Goal: Information Seeking & Learning: Learn about a topic

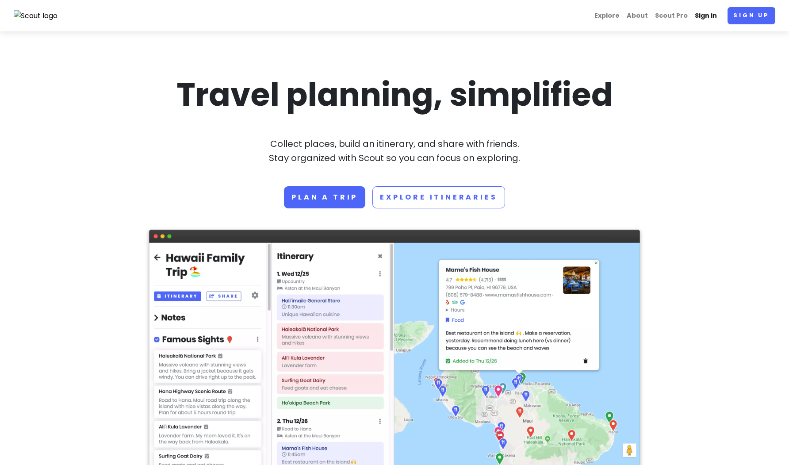
click at [708, 18] on link "Sign in" at bounding box center [705, 15] width 29 height 17
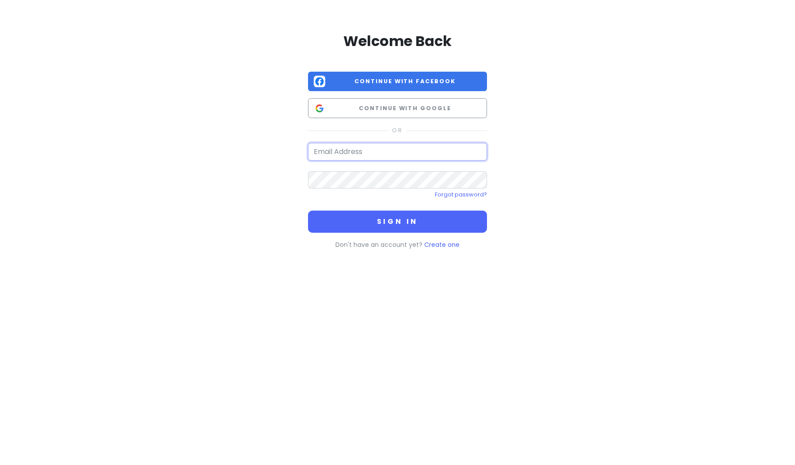
click at [446, 151] on input "email" at bounding box center [397, 152] width 179 height 18
type input "[EMAIL_ADDRESS][DOMAIN_NAME]"
click at [308, 210] on button "Sign in" at bounding box center [397, 221] width 179 height 22
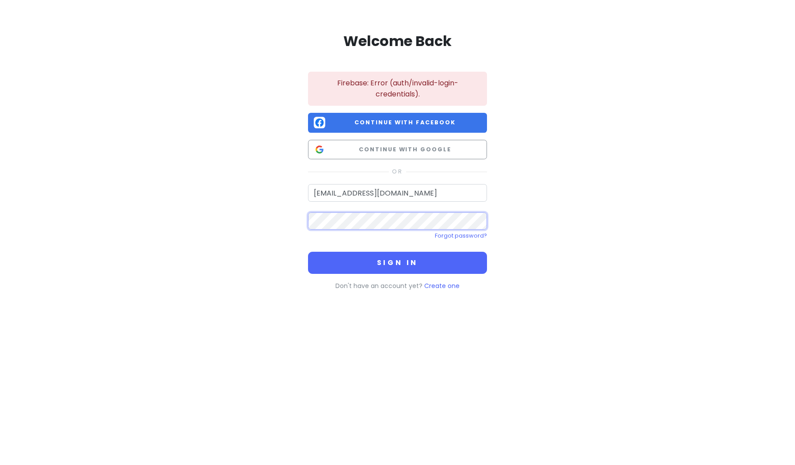
click at [308, 252] on button "Sign in" at bounding box center [397, 263] width 179 height 22
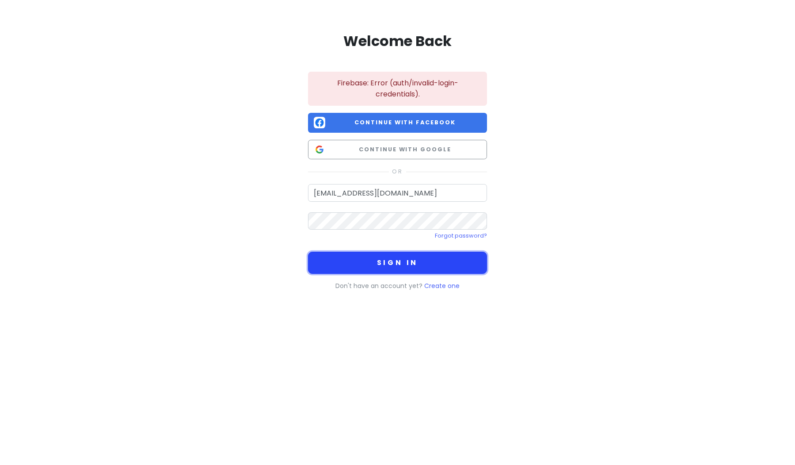
click at [435, 254] on button "Sign in" at bounding box center [397, 263] width 179 height 22
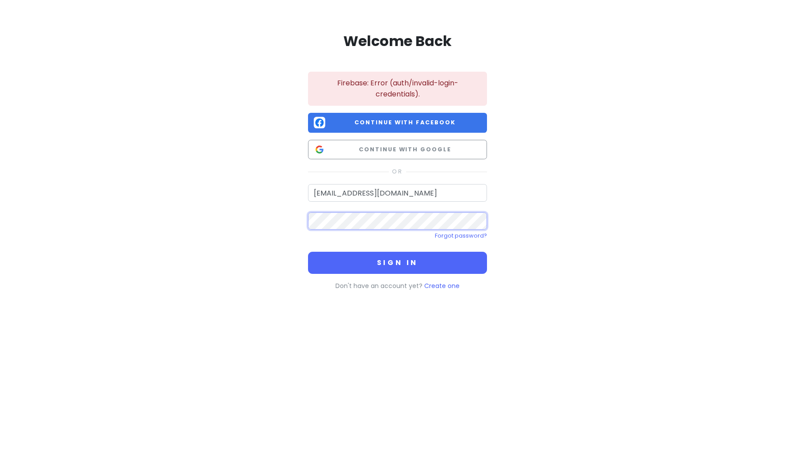
click at [308, 252] on button "Sign in" at bounding box center [397, 263] width 179 height 22
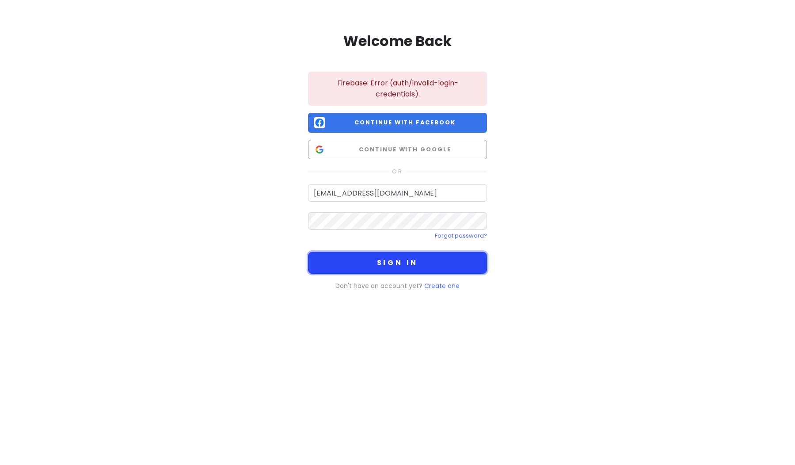
click at [416, 260] on button "Sign in" at bounding box center [397, 263] width 179 height 22
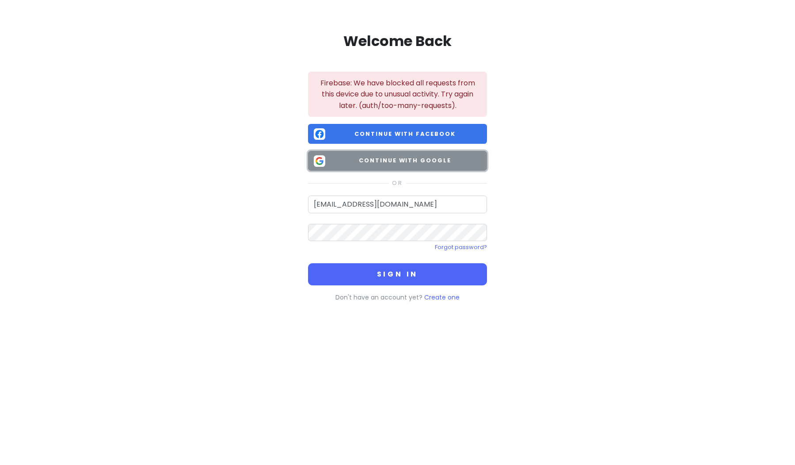
click at [412, 164] on span "Continue with Google" at bounding box center [405, 160] width 153 height 9
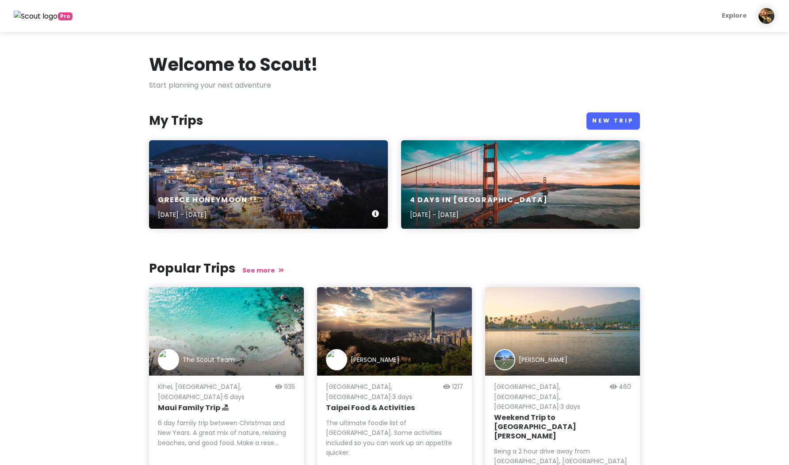
click at [244, 183] on div "greece honeymoon !! [DATE] - [DATE]" at bounding box center [268, 184] width 239 height 88
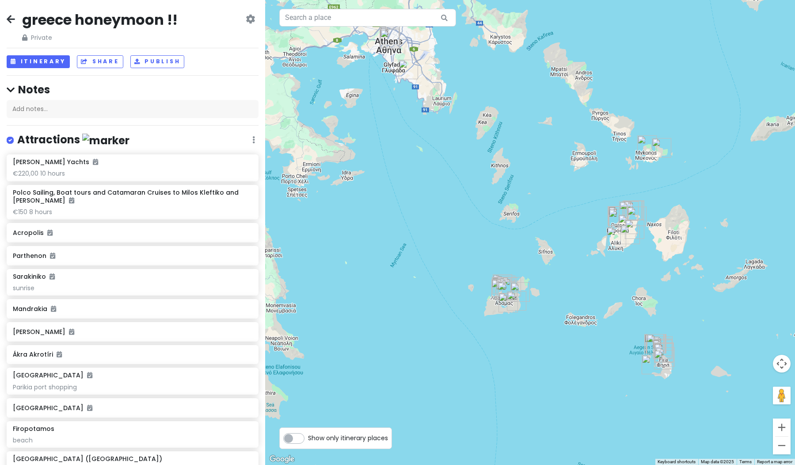
drag, startPoint x: 430, startPoint y: 162, endPoint x: 427, endPoint y: 142, distance: 20.2
click at [427, 142] on div at bounding box center [530, 232] width 530 height 465
click at [42, 60] on button "Itinerary" at bounding box center [38, 61] width 63 height 13
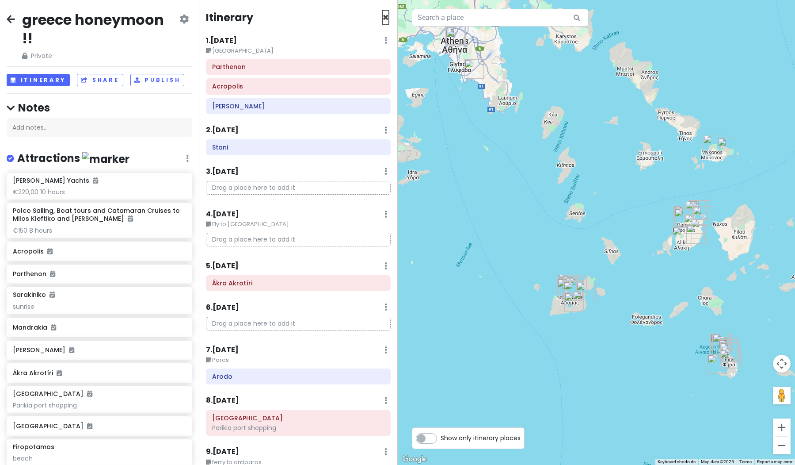
click at [382, 15] on span "×" at bounding box center [385, 17] width 7 height 15
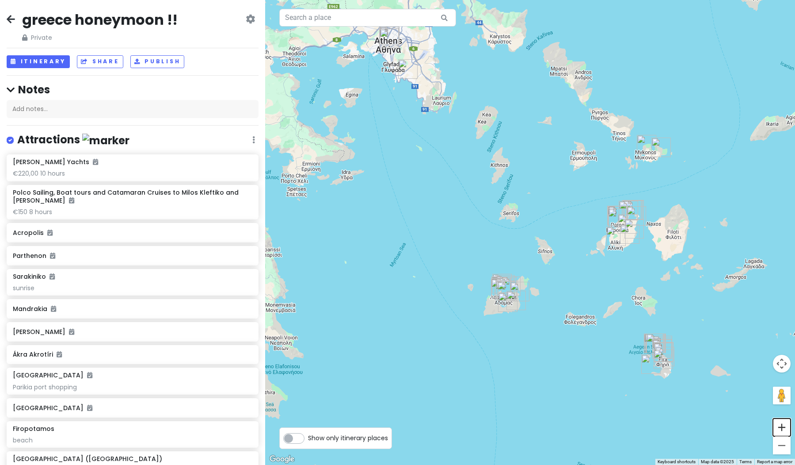
click at [780, 431] on button "Zoom in" at bounding box center [782, 427] width 18 height 18
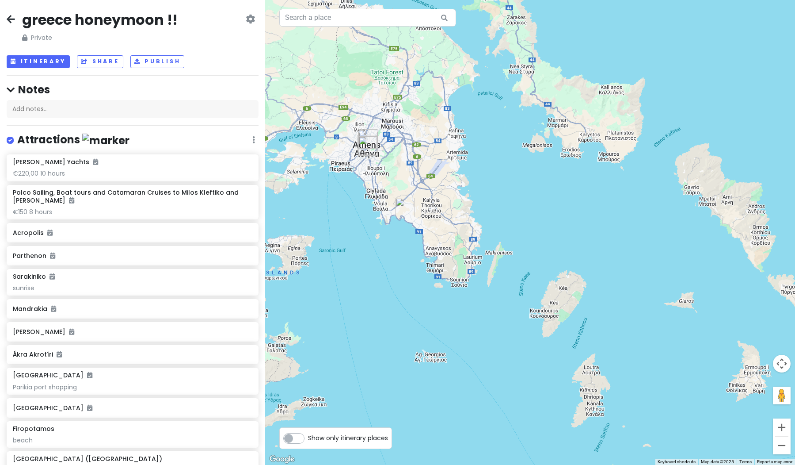
drag, startPoint x: 355, startPoint y: 101, endPoint x: 475, endPoint y: 396, distance: 317.9
click at [475, 396] on div at bounding box center [530, 232] width 530 height 465
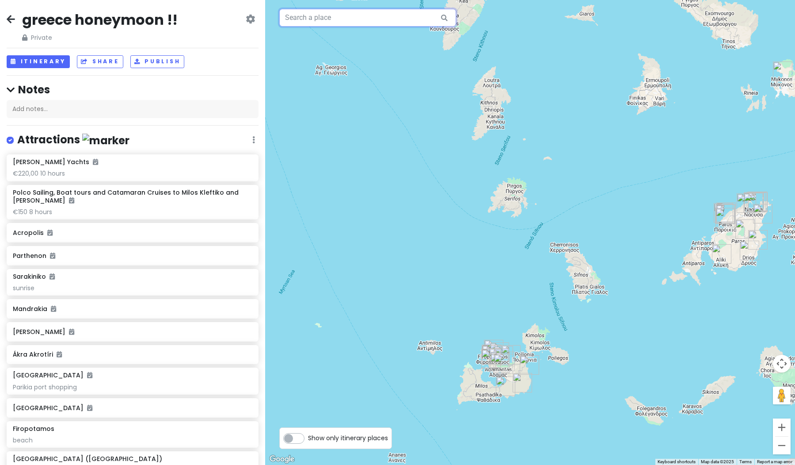
drag, startPoint x: 427, startPoint y: 310, endPoint x: 326, endPoint y: 18, distance: 308.7
click at [326, 18] on div "Keyboard shortcuts Map Data Map data ©2025 Map data ©2025 5 km Click to toggle …" at bounding box center [530, 232] width 530 height 465
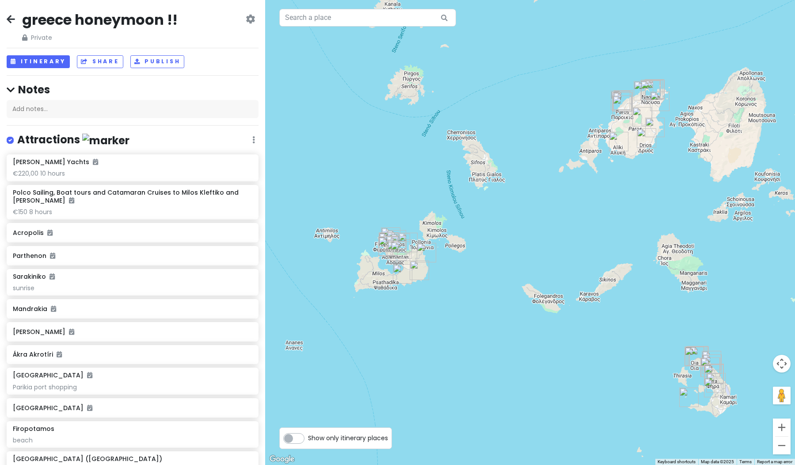
drag, startPoint x: 495, startPoint y: 275, endPoint x: 393, endPoint y: 168, distance: 147.6
click at [393, 168] on div at bounding box center [530, 232] width 530 height 465
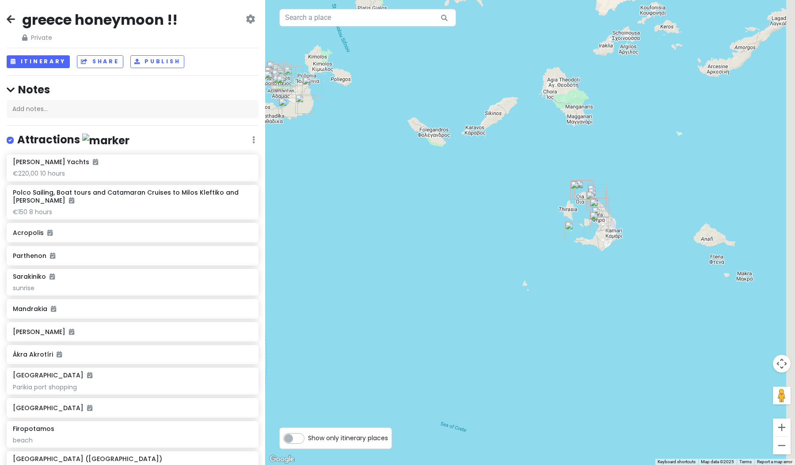
drag, startPoint x: 743, startPoint y: 416, endPoint x: 610, endPoint y: 237, distance: 223.0
click at [610, 237] on div at bounding box center [530, 232] width 530 height 465
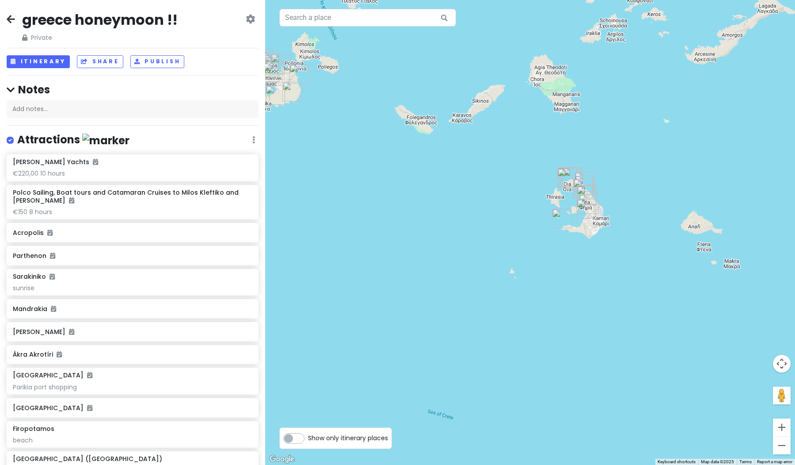
click at [788, 428] on div at bounding box center [530, 232] width 530 height 465
click at [783, 429] on button "Zoom in" at bounding box center [782, 427] width 18 height 18
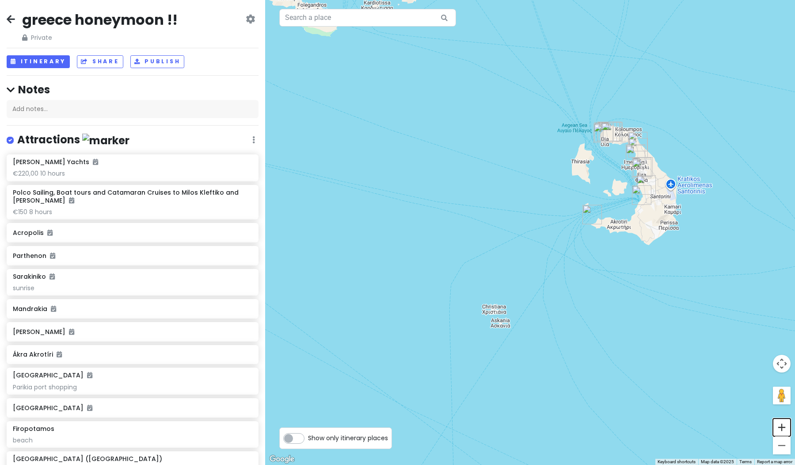
click at [783, 429] on button "Zoom in" at bounding box center [782, 427] width 18 height 18
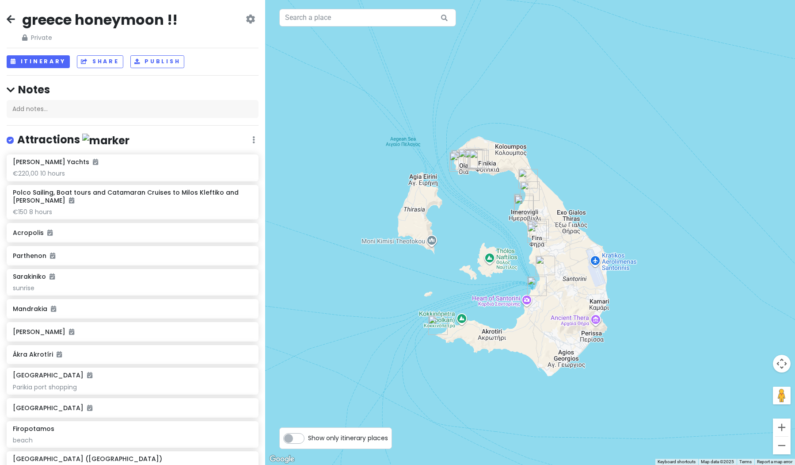
drag, startPoint x: 693, startPoint y: 261, endPoint x: 477, endPoint y: 381, distance: 247.5
click at [477, 381] on div at bounding box center [530, 232] width 530 height 465
click at [784, 451] on button "Zoom out" at bounding box center [782, 445] width 18 height 18
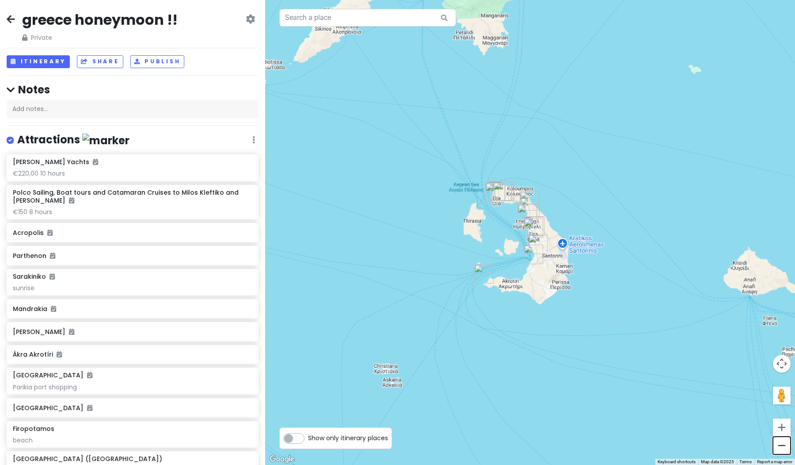
click at [784, 451] on button "Zoom out" at bounding box center [782, 445] width 18 height 18
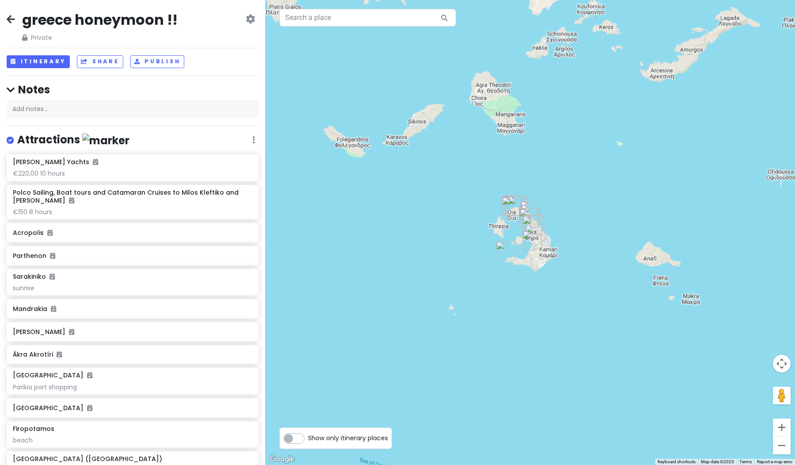
click at [784, 451] on button "Zoom out" at bounding box center [782, 445] width 18 height 18
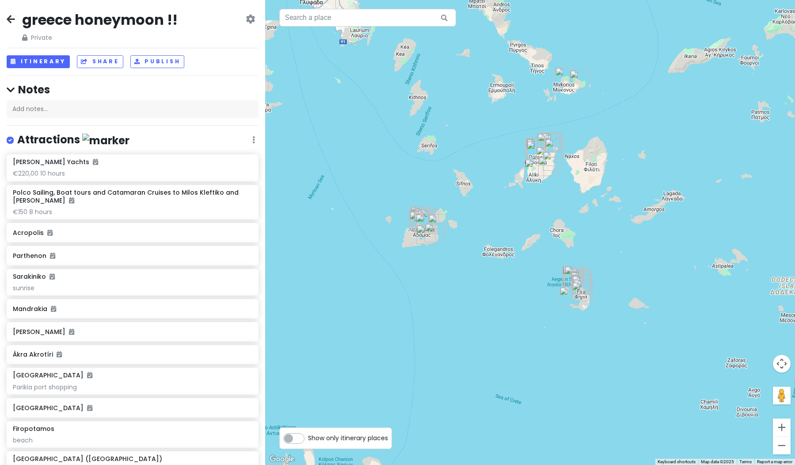
drag, startPoint x: 437, startPoint y: 221, endPoint x: 488, endPoint y: 283, distance: 80.1
click at [488, 283] on div at bounding box center [530, 232] width 530 height 465
click at [785, 431] on button "Zoom in" at bounding box center [782, 427] width 18 height 18
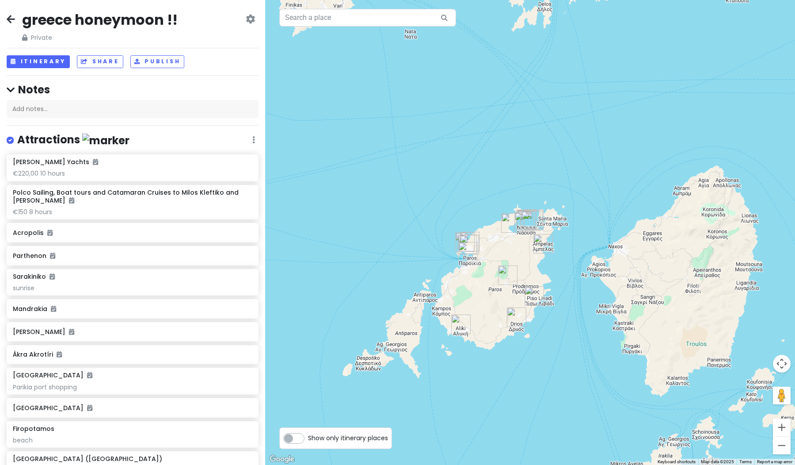
drag, startPoint x: 605, startPoint y: 128, endPoint x: 521, endPoint y: 440, distance: 323.1
click at [521, 440] on div at bounding box center [530, 232] width 530 height 465
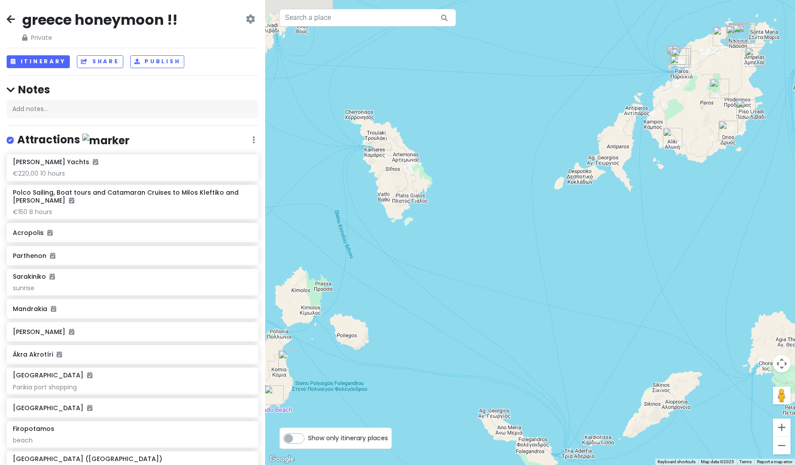
drag, startPoint x: 539, startPoint y: 379, endPoint x: 755, endPoint y: 174, distance: 297.7
click at [755, 174] on div at bounding box center [530, 232] width 530 height 465
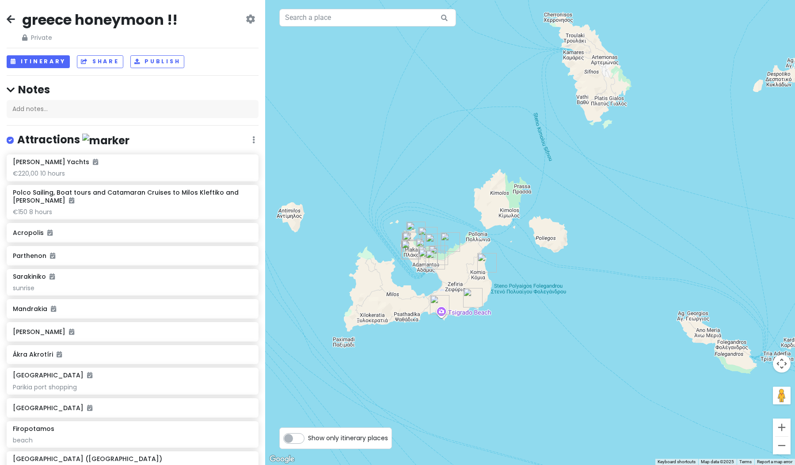
drag, startPoint x: 430, startPoint y: 298, endPoint x: 605, endPoint y: 252, distance: 180.6
click at [630, 235] on div at bounding box center [530, 232] width 530 height 465
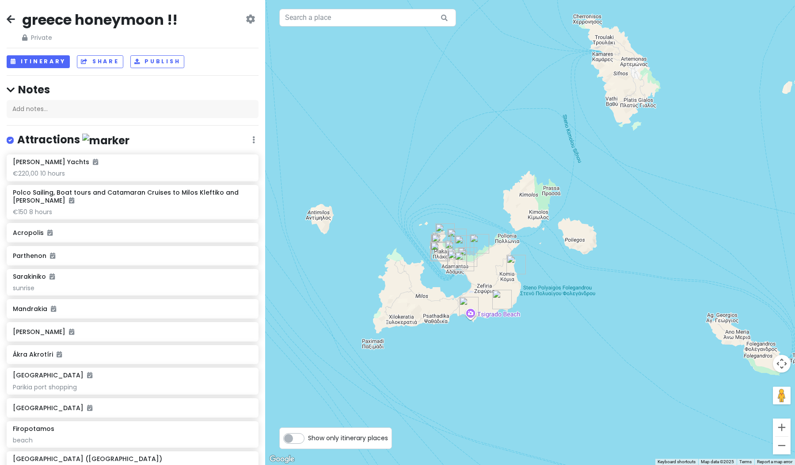
drag, startPoint x: 466, startPoint y: 336, endPoint x: 512, endPoint y: 332, distance: 46.6
click at [510, 332] on div at bounding box center [530, 232] width 530 height 465
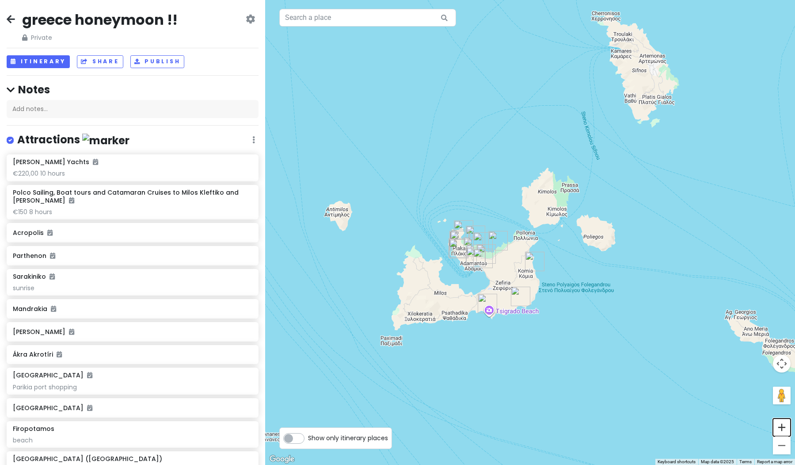
click at [782, 431] on button "Zoom in" at bounding box center [782, 427] width 18 height 18
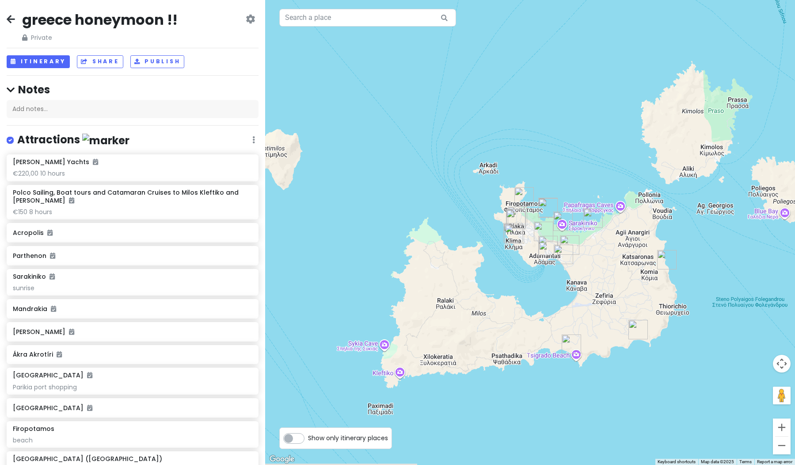
drag, startPoint x: 531, startPoint y: 420, endPoint x: 666, endPoint y: 376, distance: 142.0
click at [666, 376] on div at bounding box center [530, 232] width 530 height 465
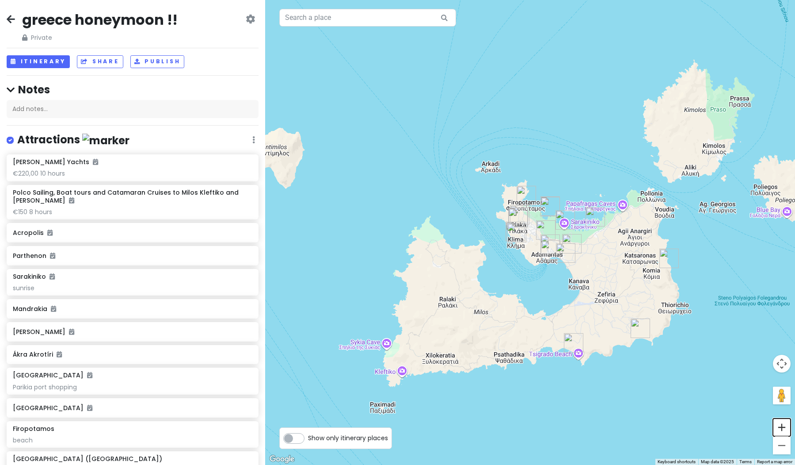
click at [780, 426] on button "Zoom in" at bounding box center [782, 427] width 18 height 18
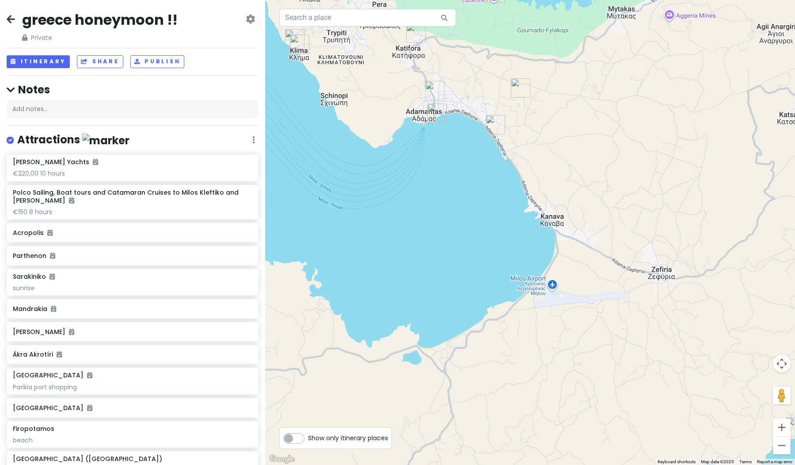
drag, startPoint x: 674, startPoint y: 411, endPoint x: 496, endPoint y: 189, distance: 284.9
click at [496, 189] on div at bounding box center [530, 232] width 530 height 465
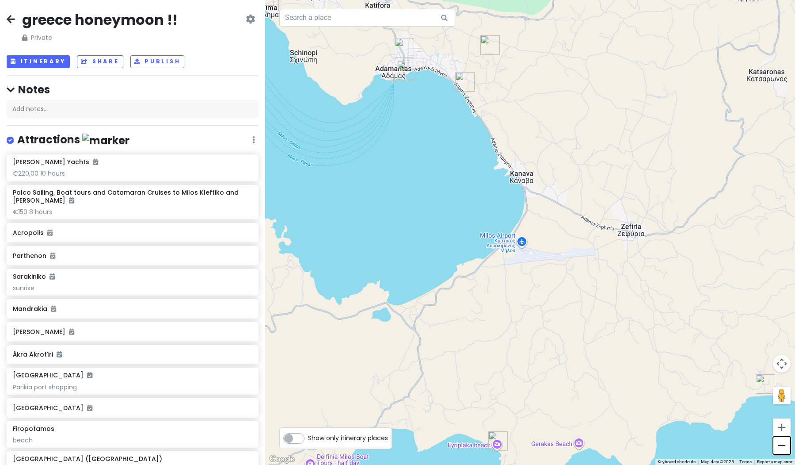
click at [786, 450] on button "Zoom out" at bounding box center [782, 445] width 18 height 18
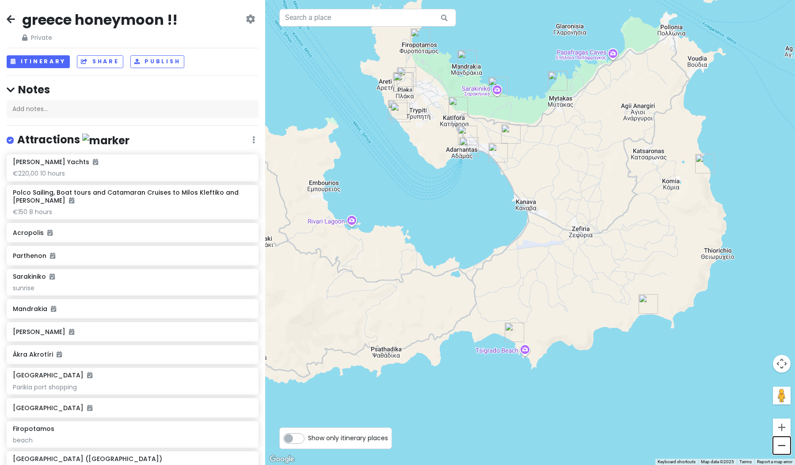
click at [786, 450] on button "Zoom out" at bounding box center [782, 445] width 18 height 18
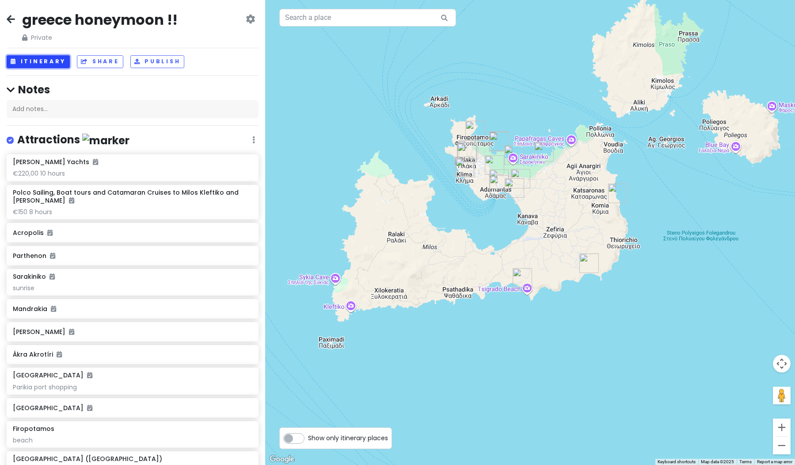
click at [37, 56] on button "Itinerary" at bounding box center [38, 61] width 63 height 13
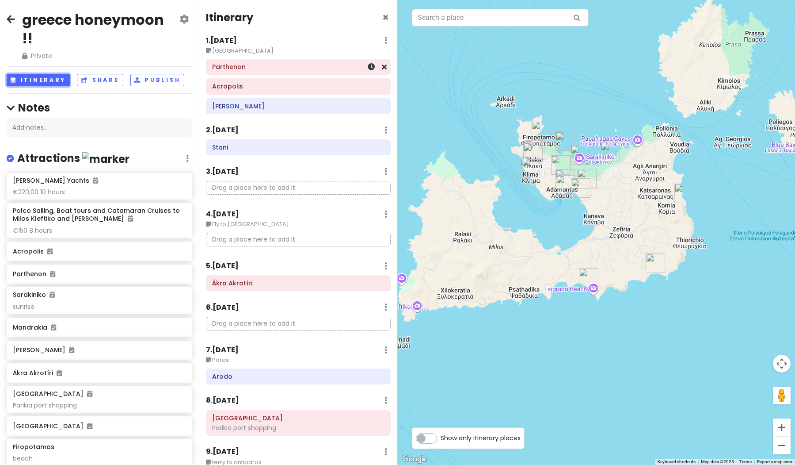
click at [306, 67] on h6 "Parthenon" at bounding box center [298, 67] width 172 height 8
